Goal: Transaction & Acquisition: Purchase product/service

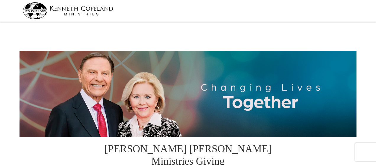
select select "[GEOGRAPHIC_DATA]"
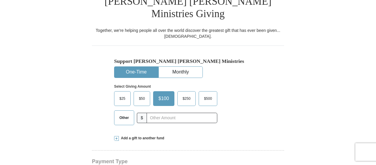
scroll to position [177, 0]
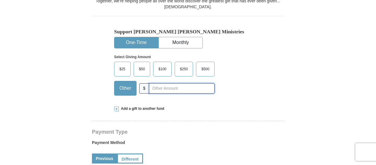
click at [189, 83] on input "text" at bounding box center [182, 88] width 66 height 10
type input "992.00"
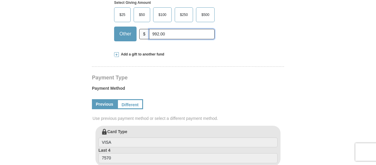
scroll to position [236, 0]
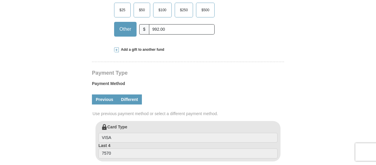
click at [133, 94] on link "Different" at bounding box center [129, 99] width 25 height 10
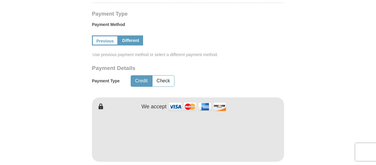
scroll to position [325, 0]
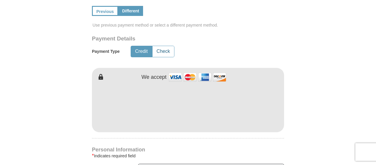
click at [164, 46] on button "Check" at bounding box center [163, 51] width 22 height 11
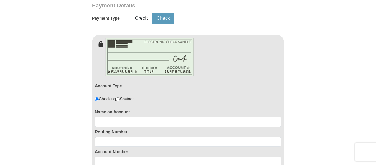
scroll to position [384, 0]
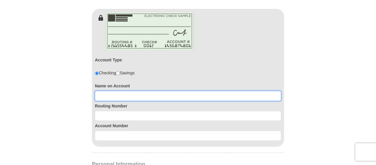
click at [107, 91] on input at bounding box center [188, 96] width 186 height 10
type input "[PERSON_NAME]"
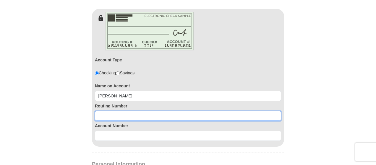
click at [146, 111] on input at bounding box center [188, 116] width 186 height 10
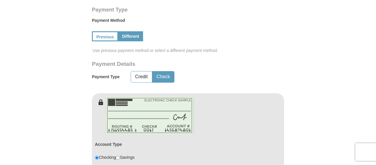
scroll to position [266, 0]
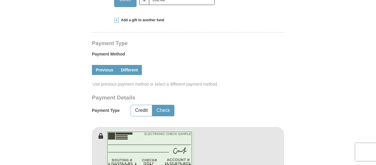
click at [106, 65] on link "Previous" at bounding box center [104, 70] width 25 height 10
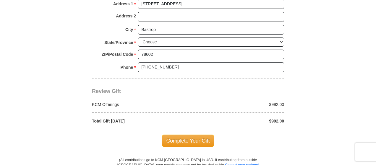
scroll to position [532, 0]
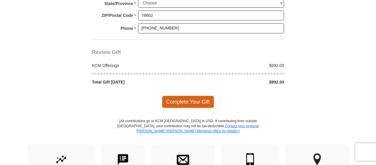
click at [186, 96] on span "Complete Your Gift" at bounding box center [188, 102] width 52 height 12
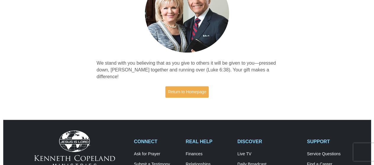
scroll to position [89, 0]
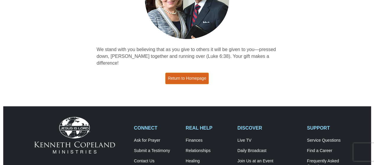
click at [186, 73] on link "Return to Homepage" at bounding box center [187, 79] width 44 height 12
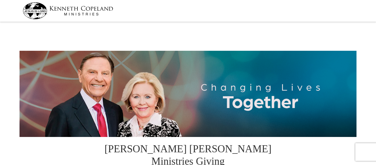
select select "TX"
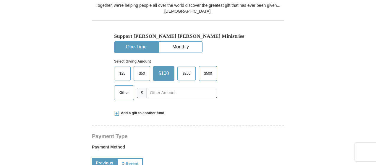
scroll to position [118, 0]
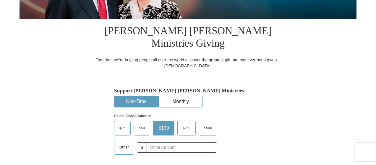
click at [139, 107] on div "Select Giving Amount Amount must be a valid number The total gift cannot be les…" at bounding box center [188, 133] width 148 height 52
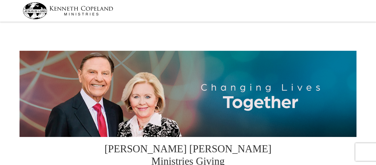
select select "TX"
select select "[GEOGRAPHIC_DATA]"
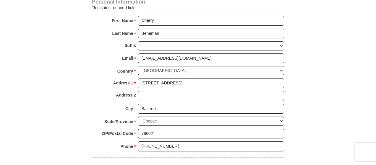
scroll to position [502, 0]
